Goal: Transaction & Acquisition: Purchase product/service

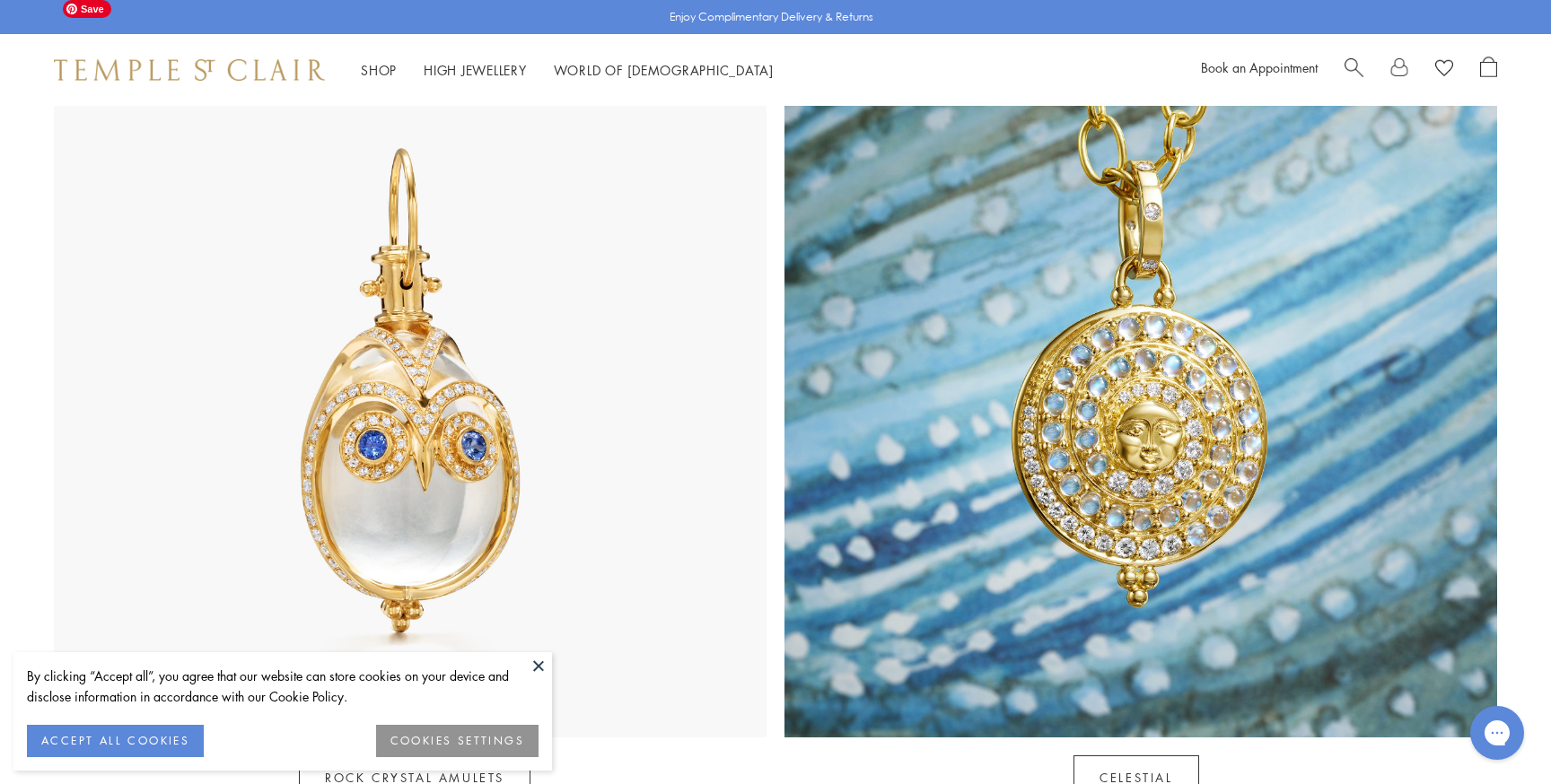
scroll to position [993, 0]
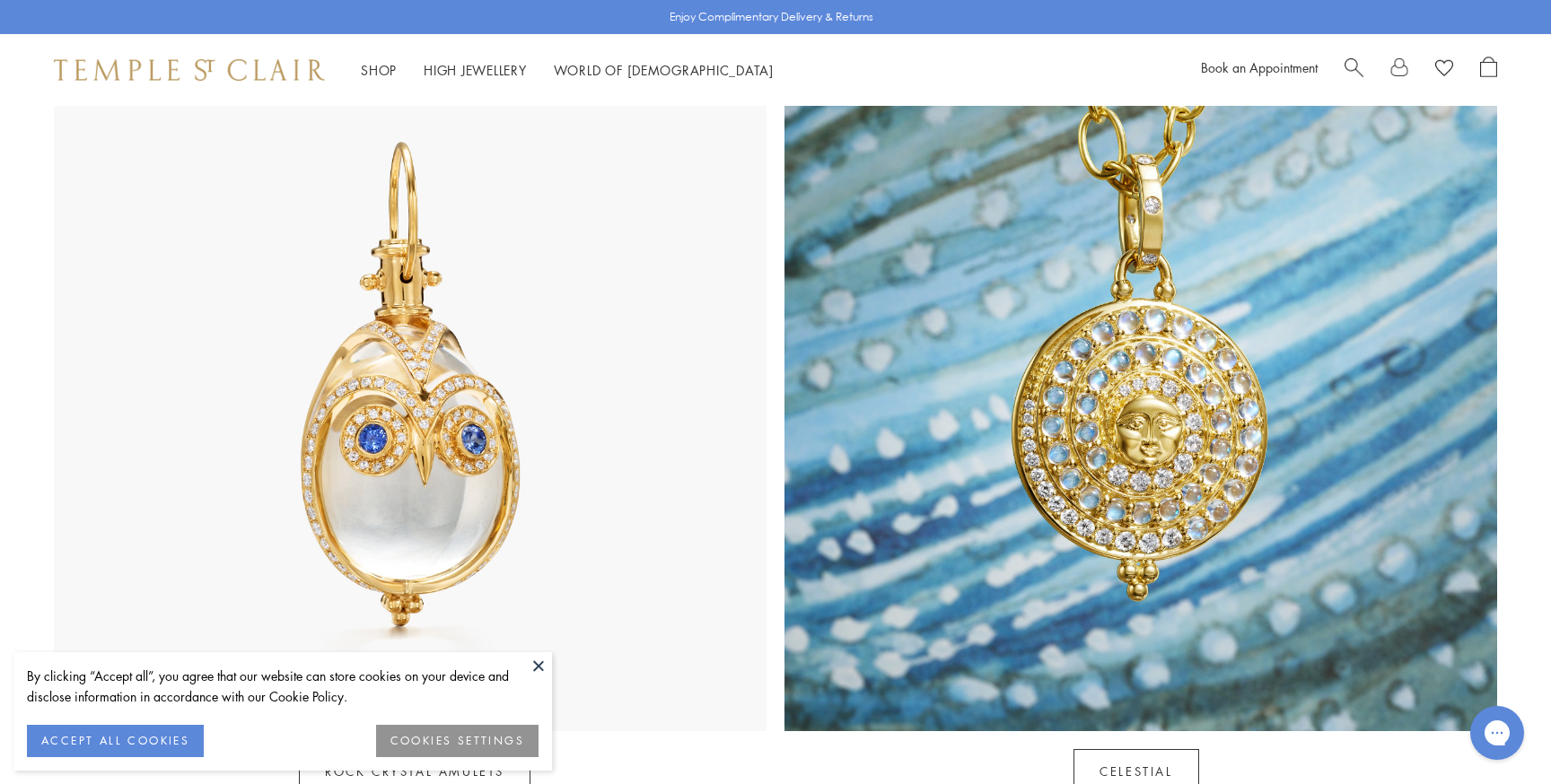
click at [540, 659] on button at bounding box center [539, 665] width 27 height 27
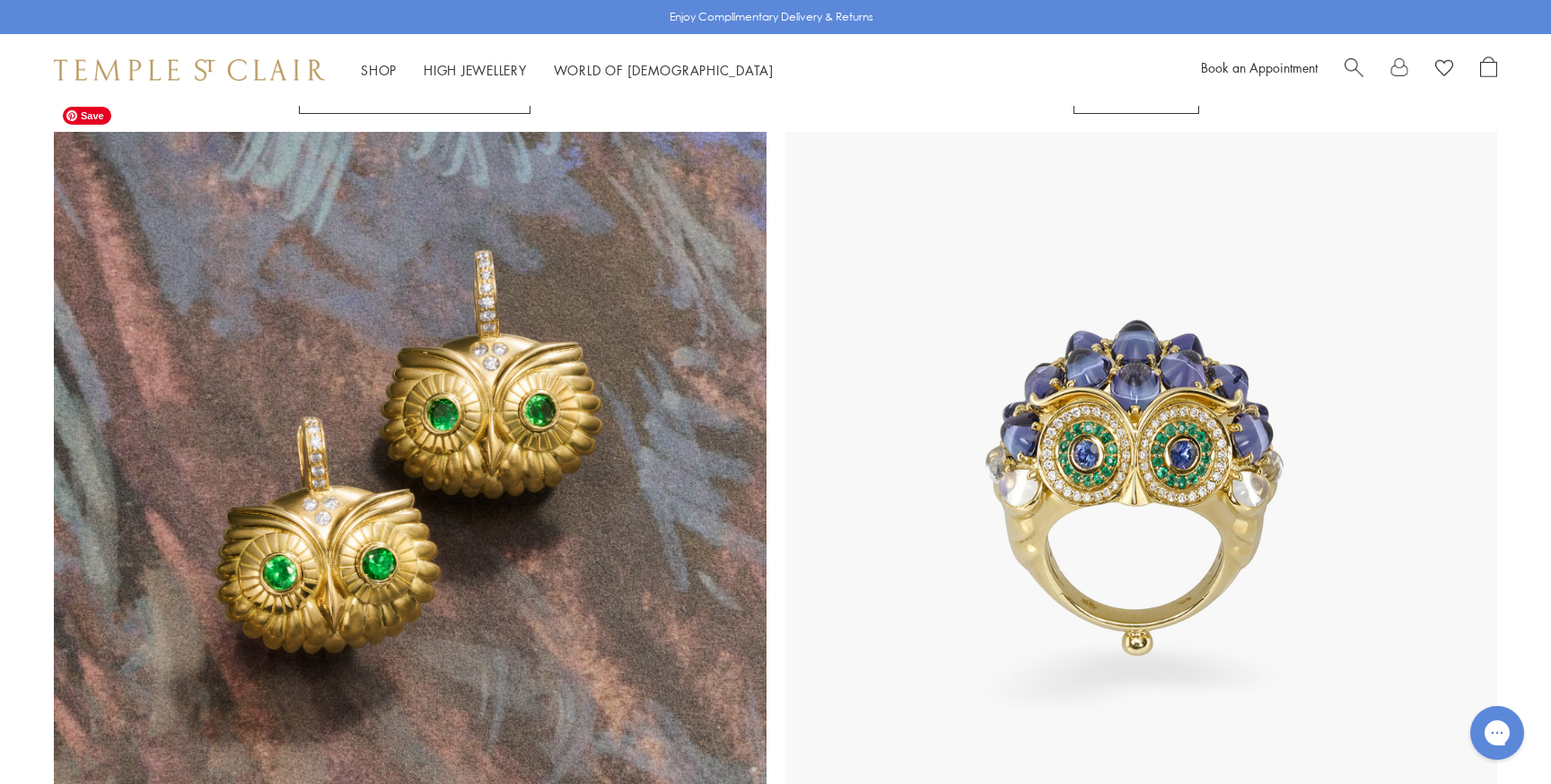
scroll to position [1752, 0]
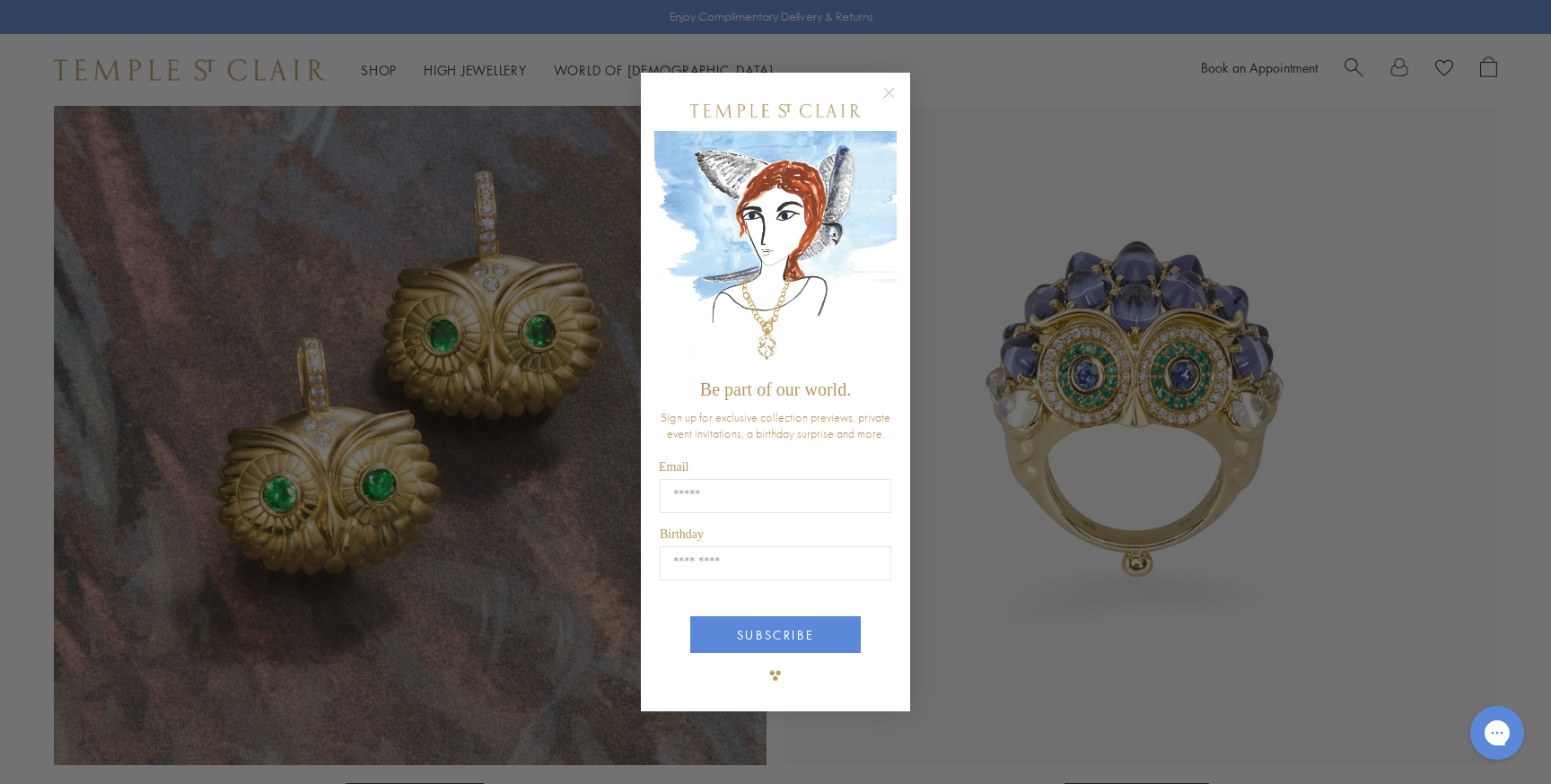
click at [885, 97] on circle "Close dialog" at bounding box center [889, 93] width 22 height 22
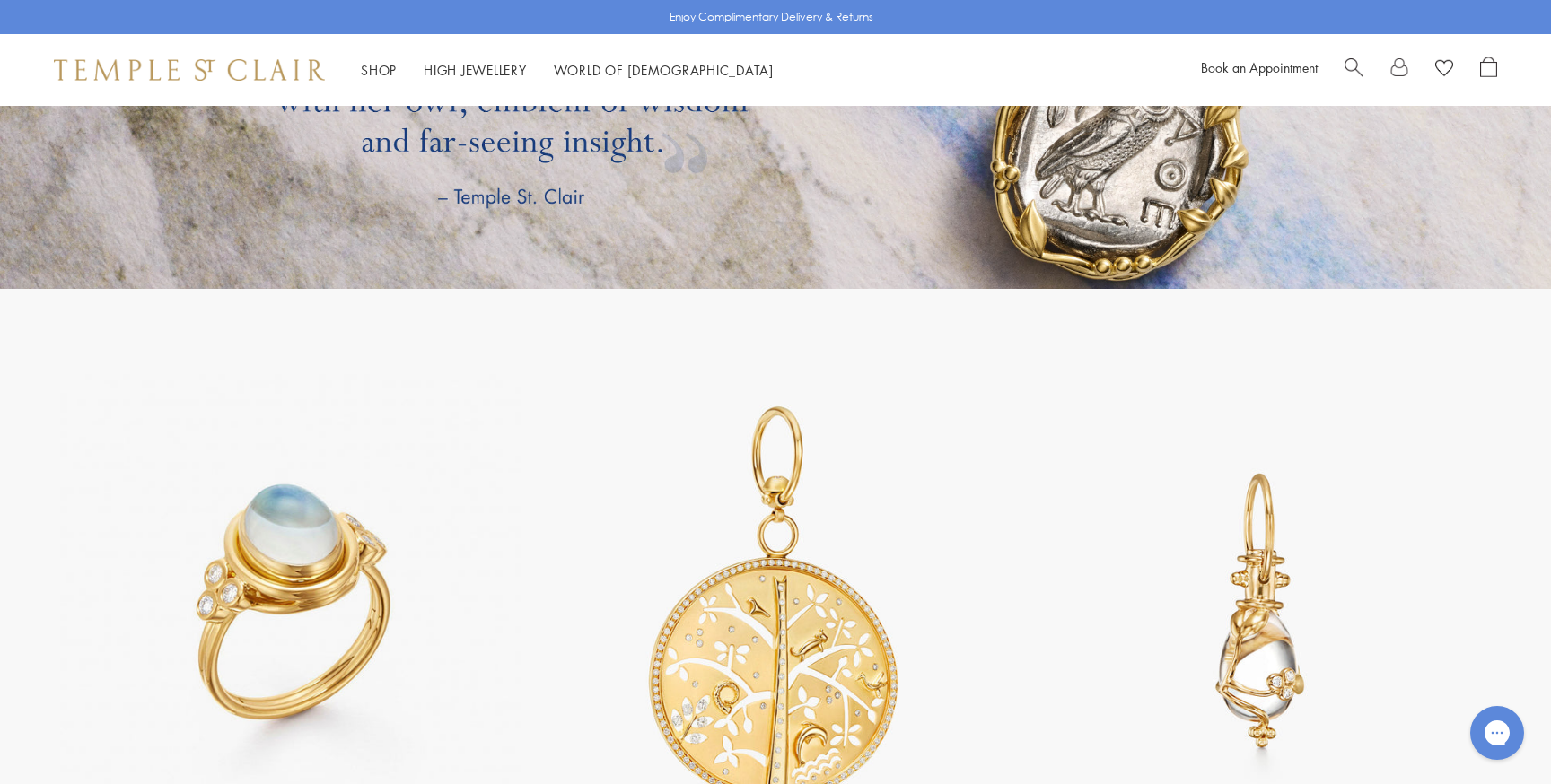
scroll to position [3656, 0]
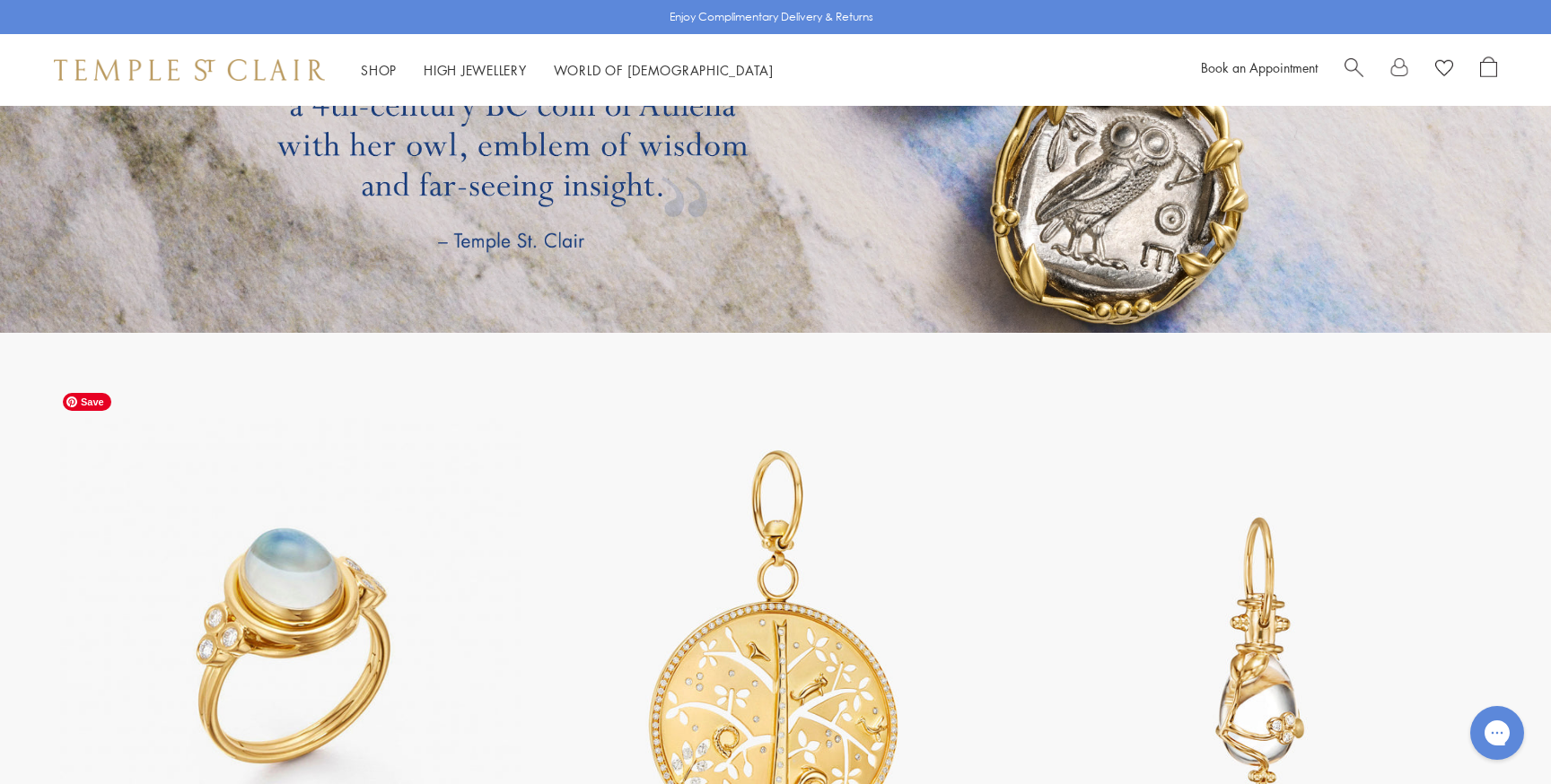
click at [352, 502] on img at bounding box center [290, 654] width 474 height 473
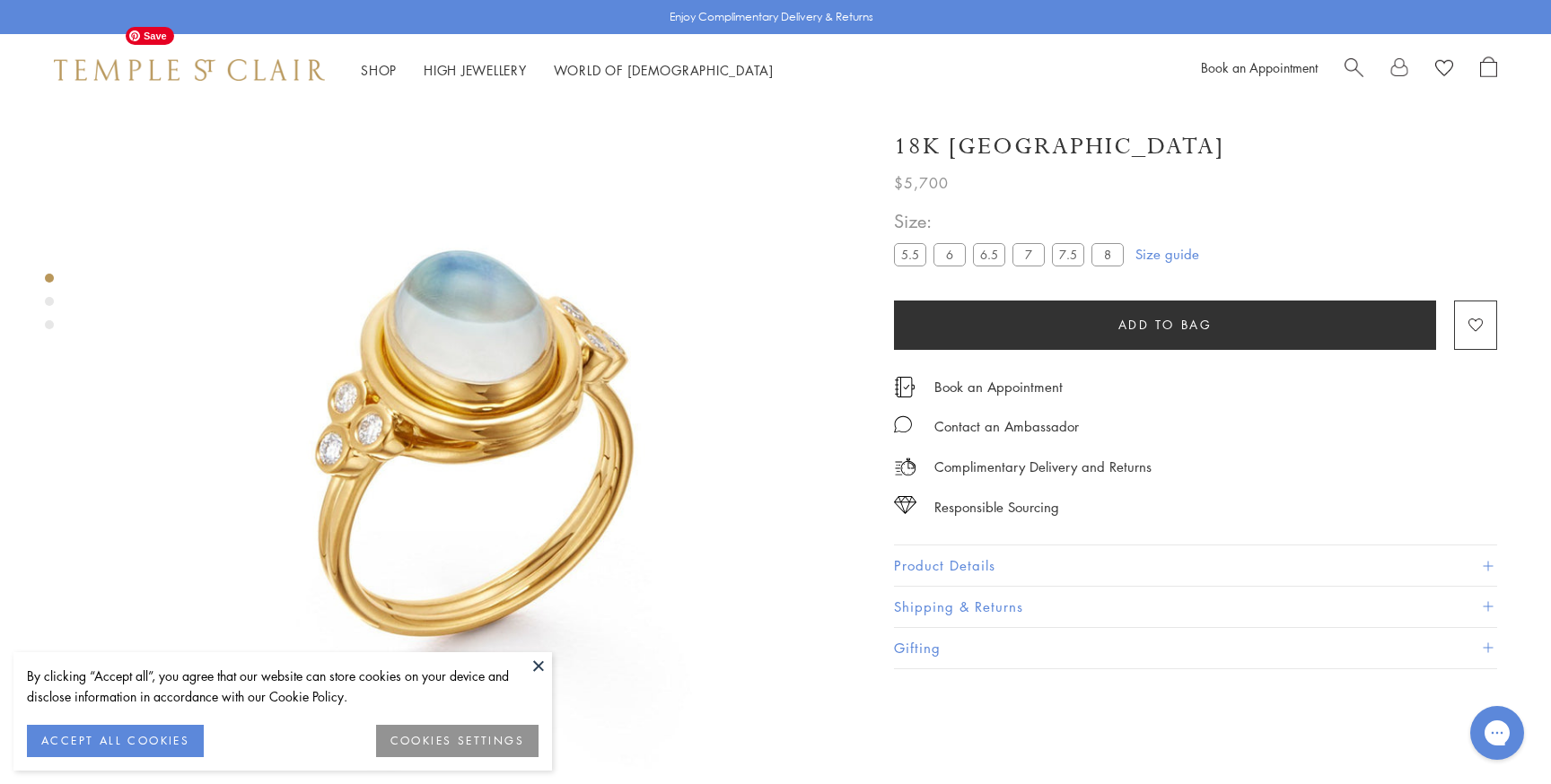
scroll to position [105, 0]
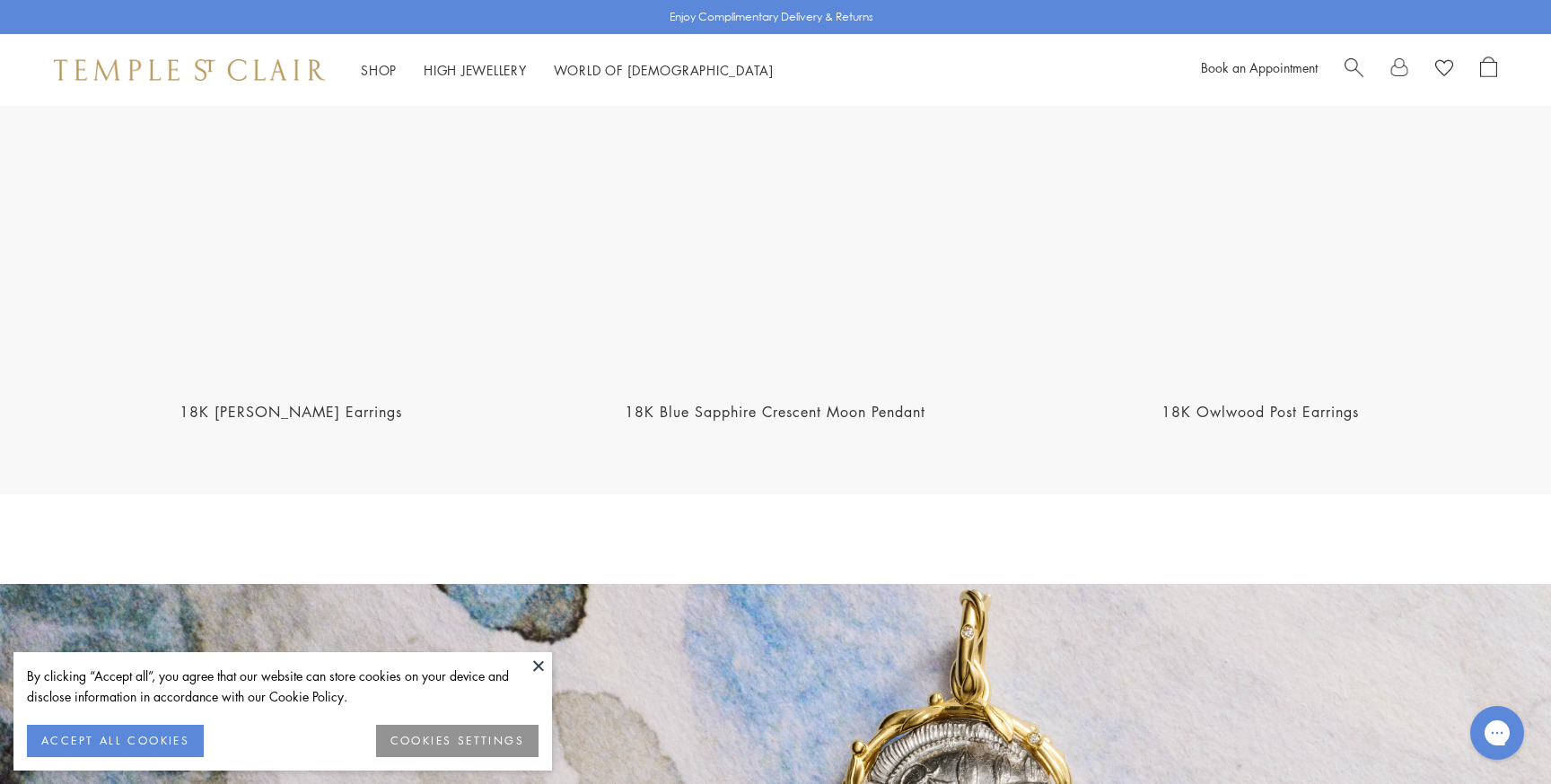
scroll to position [2432, 0]
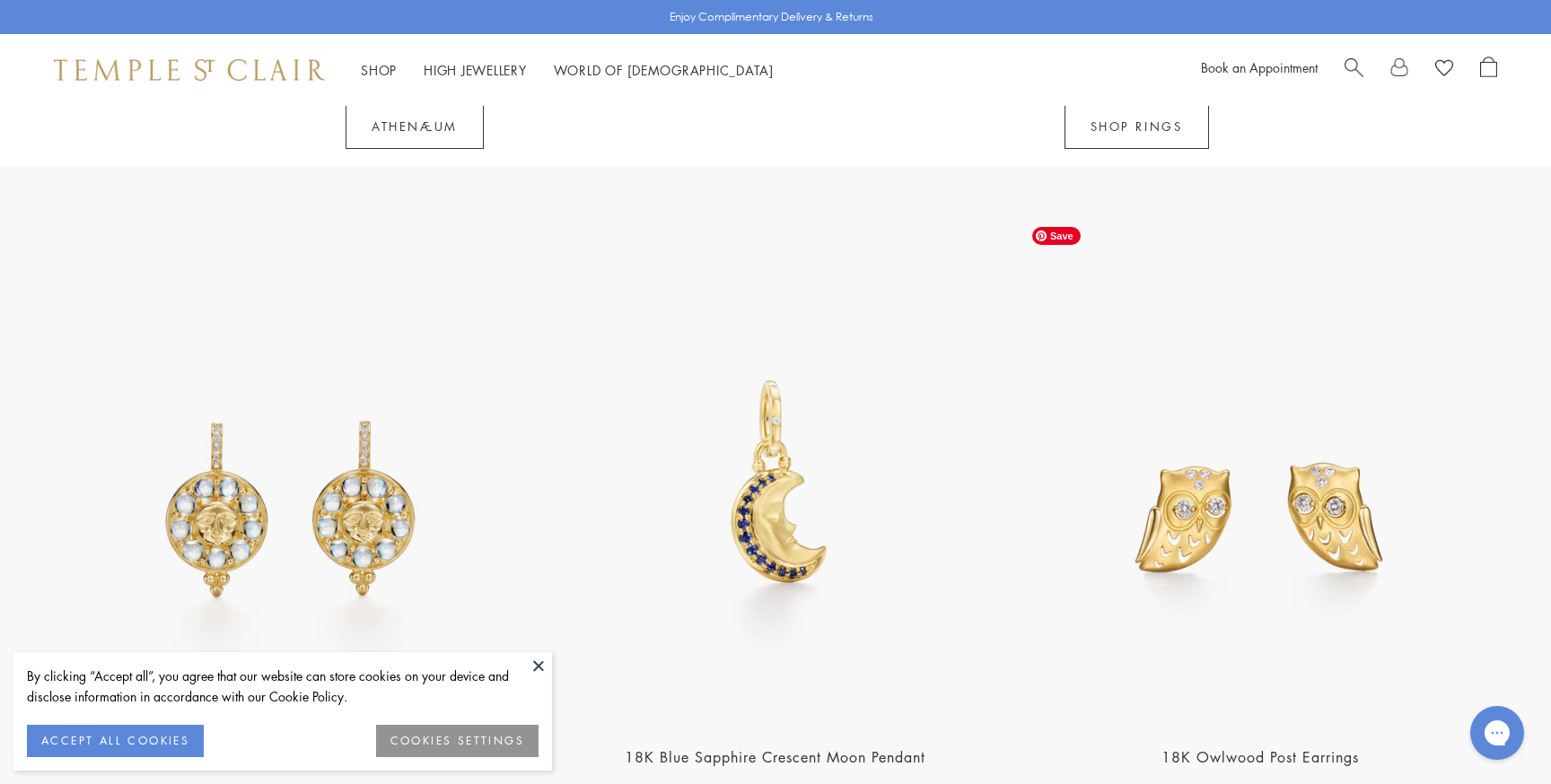
click at [1180, 521] on img at bounding box center [1260, 488] width 474 height 473
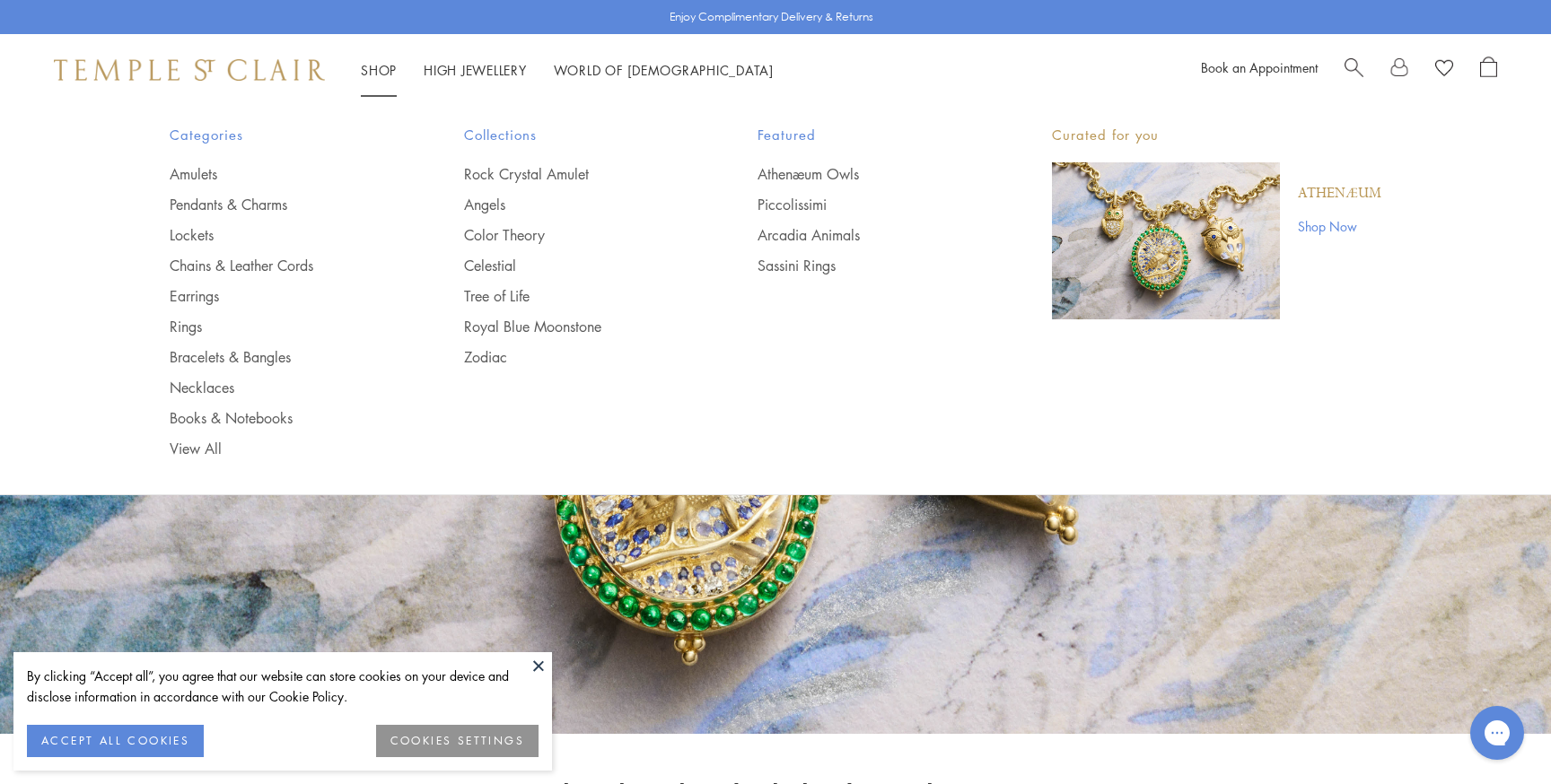
click at [375, 64] on link "Shop Shop" at bounding box center [379, 70] width 36 height 18
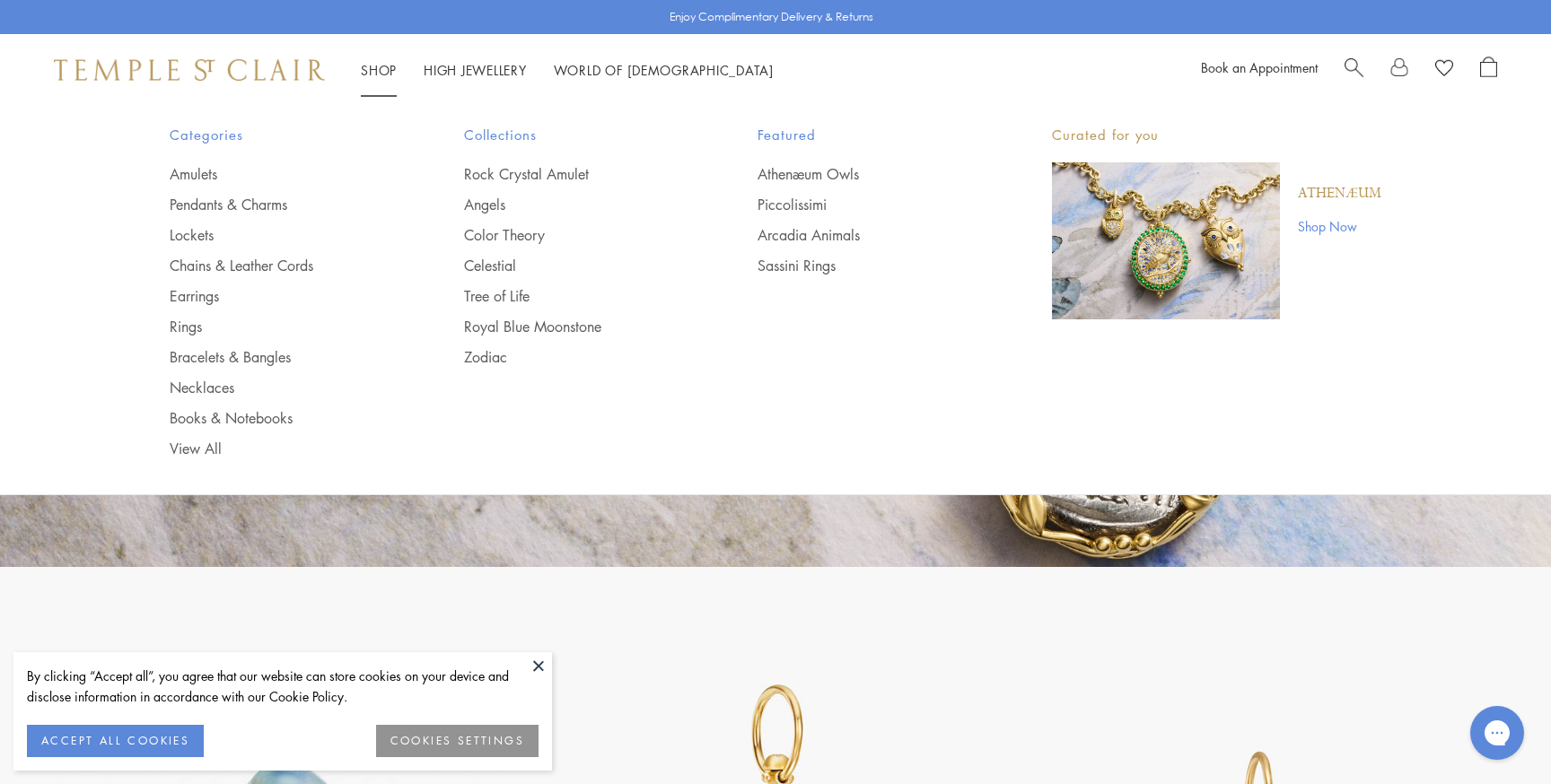
click at [384, 67] on link "Shop Shop" at bounding box center [379, 70] width 36 height 18
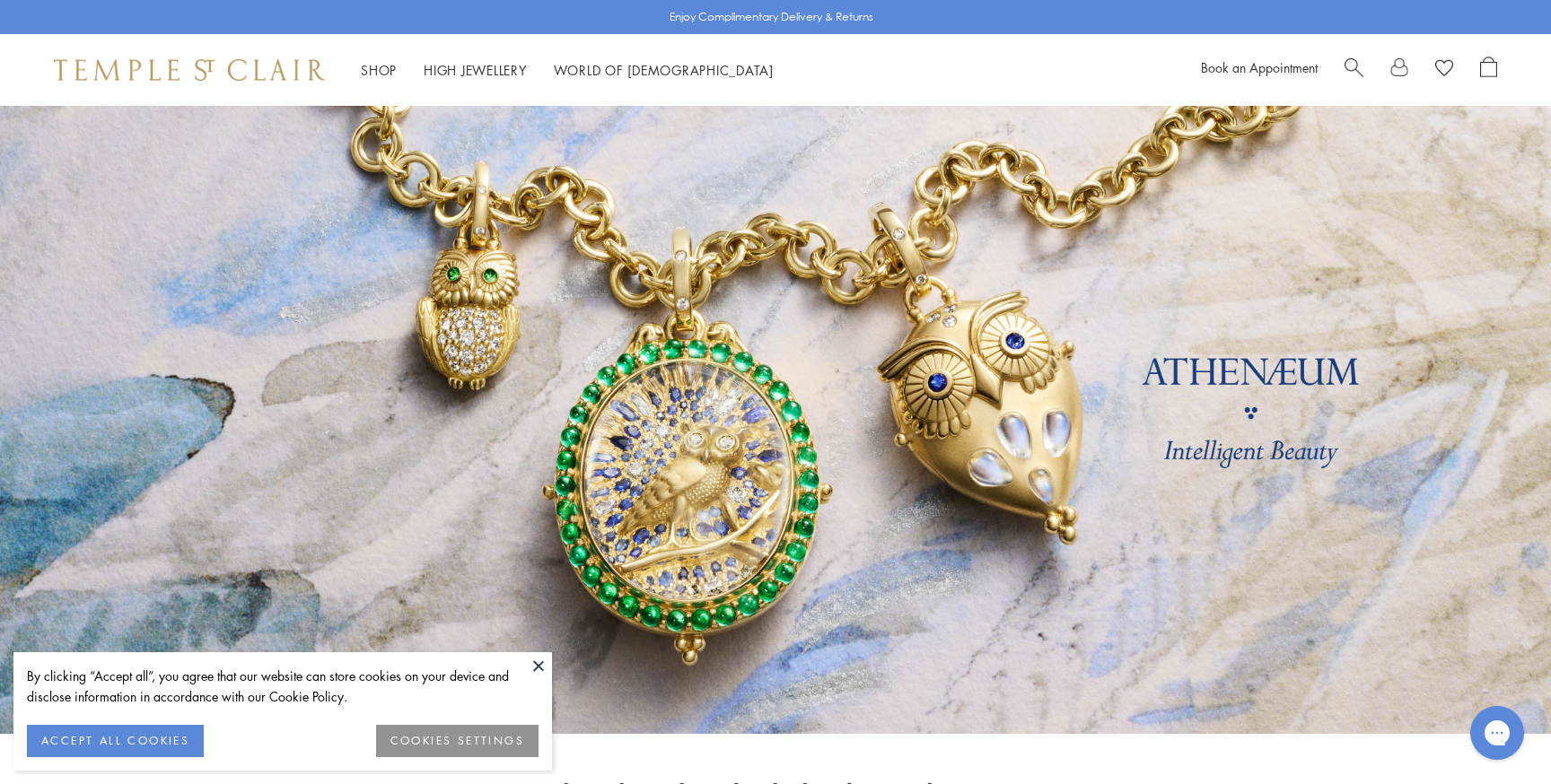
click at [540, 667] on button at bounding box center [539, 665] width 27 height 27
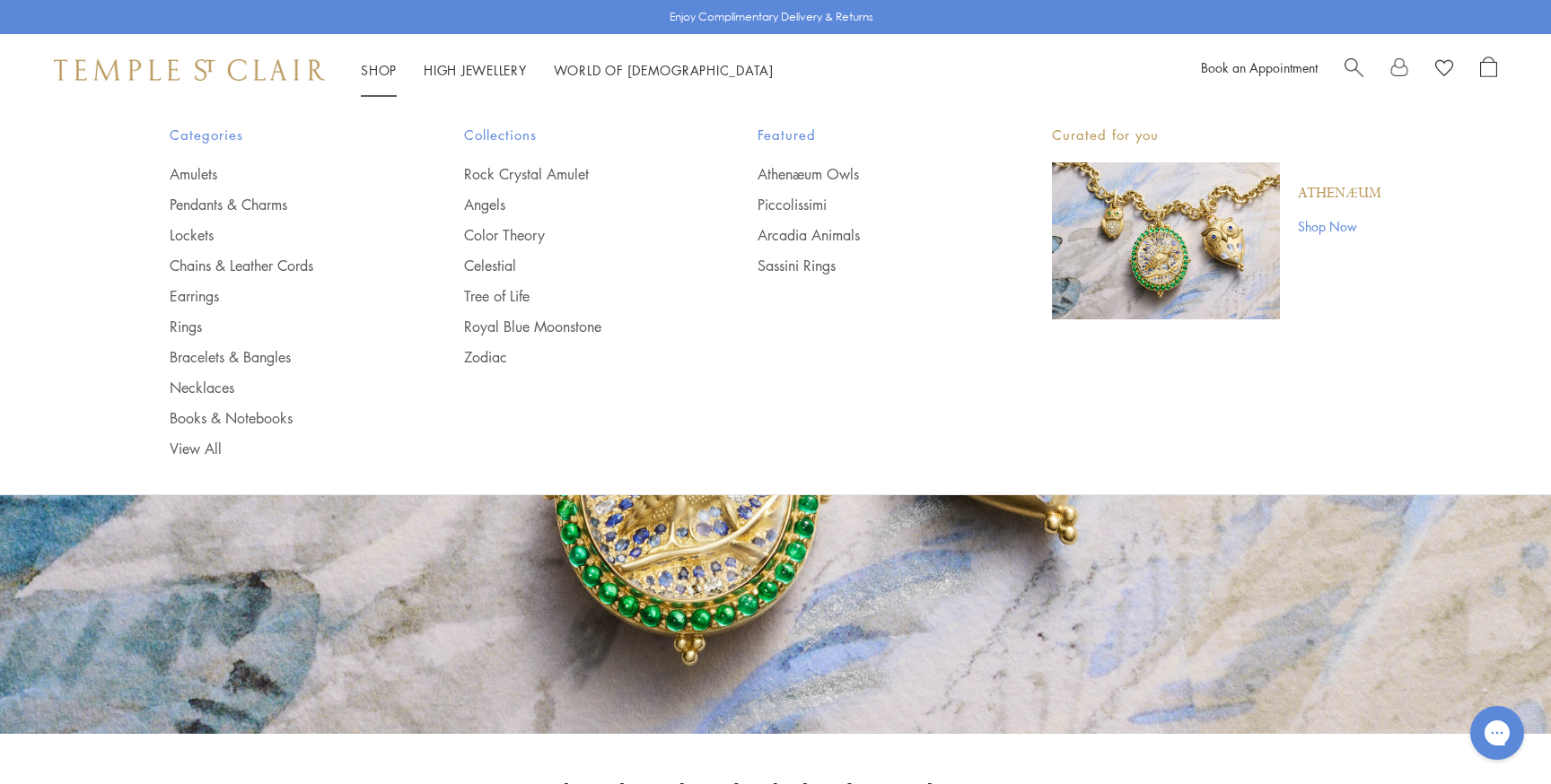
click at [1340, 221] on link "Shop Now" at bounding box center [1340, 226] width 84 height 20
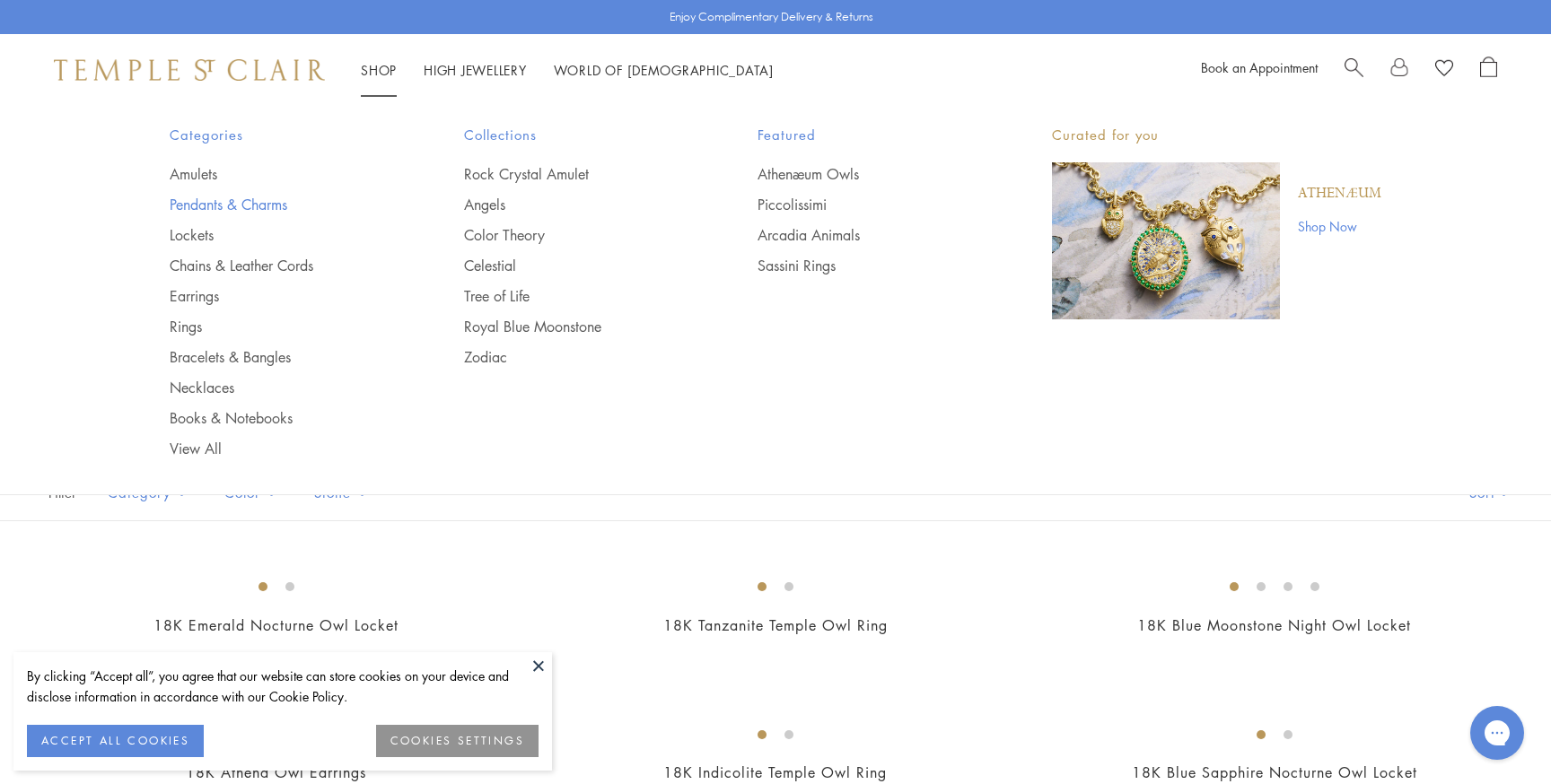
click at [231, 200] on link "Pendants & Charms" at bounding box center [281, 204] width 222 height 20
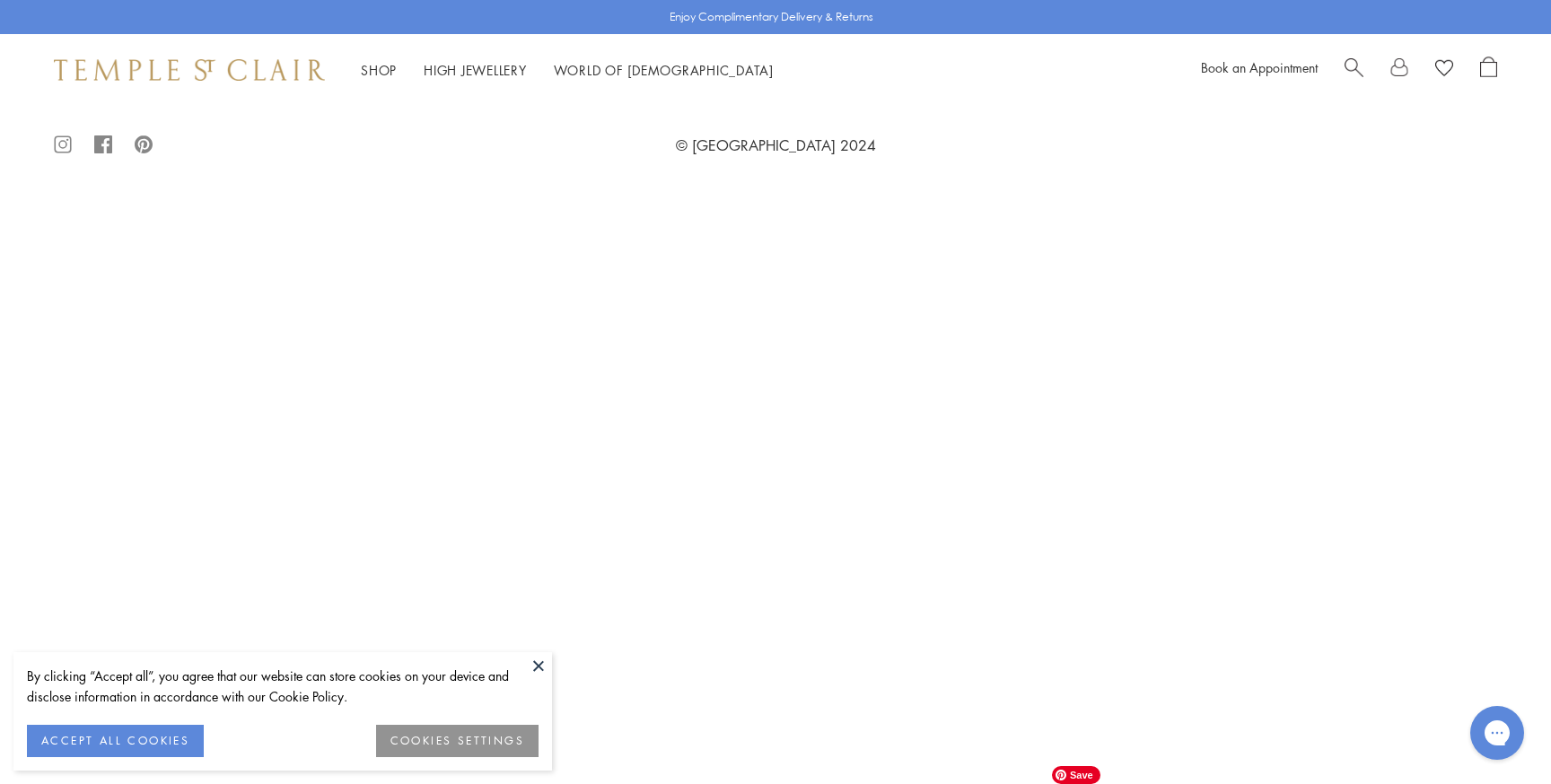
scroll to position [5458, 0]
